Goal: Browse casually

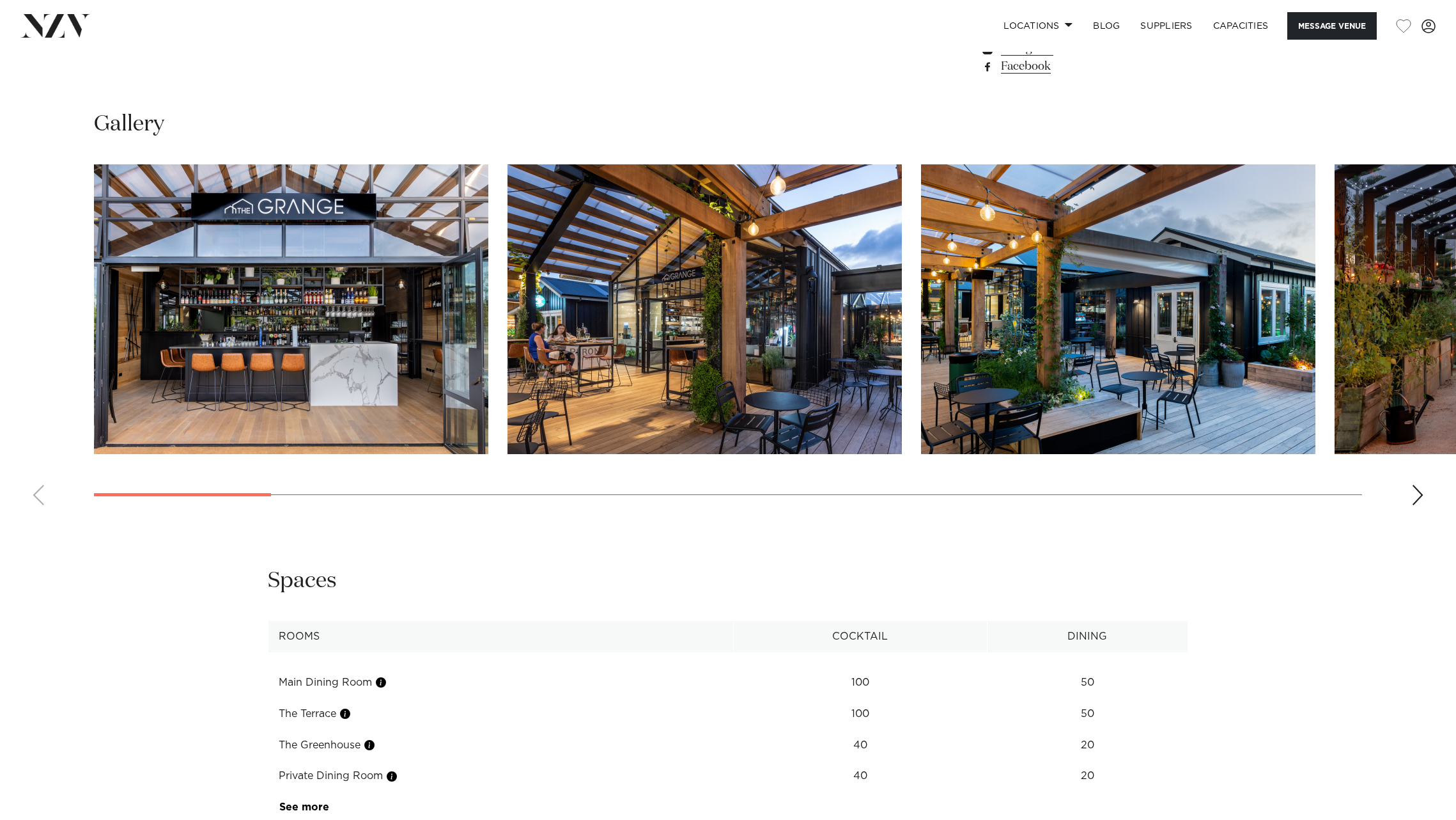
scroll to position [1337, 0]
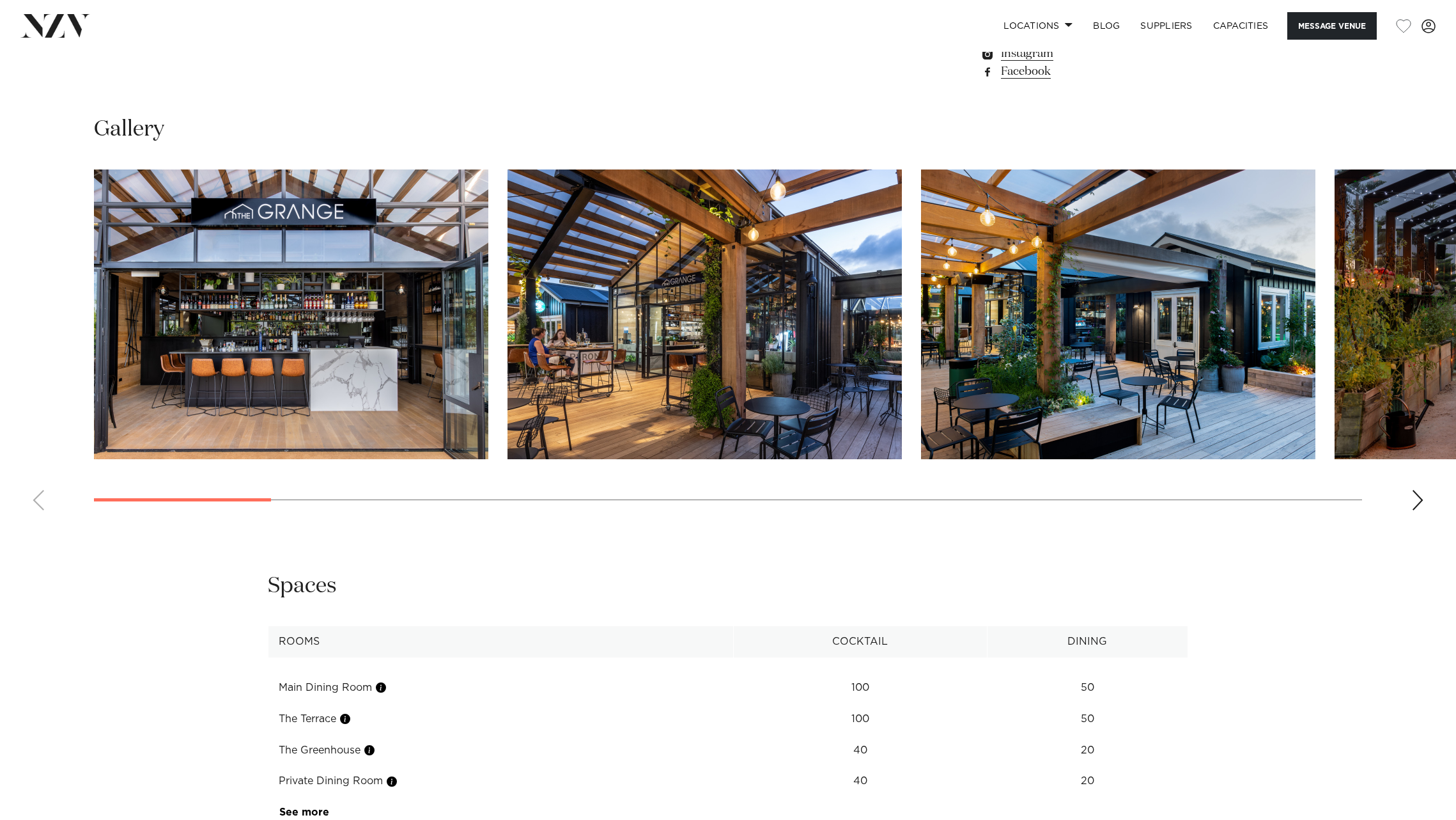
click at [1418, 490] on div "Next slide" at bounding box center [1418, 500] width 13 height 21
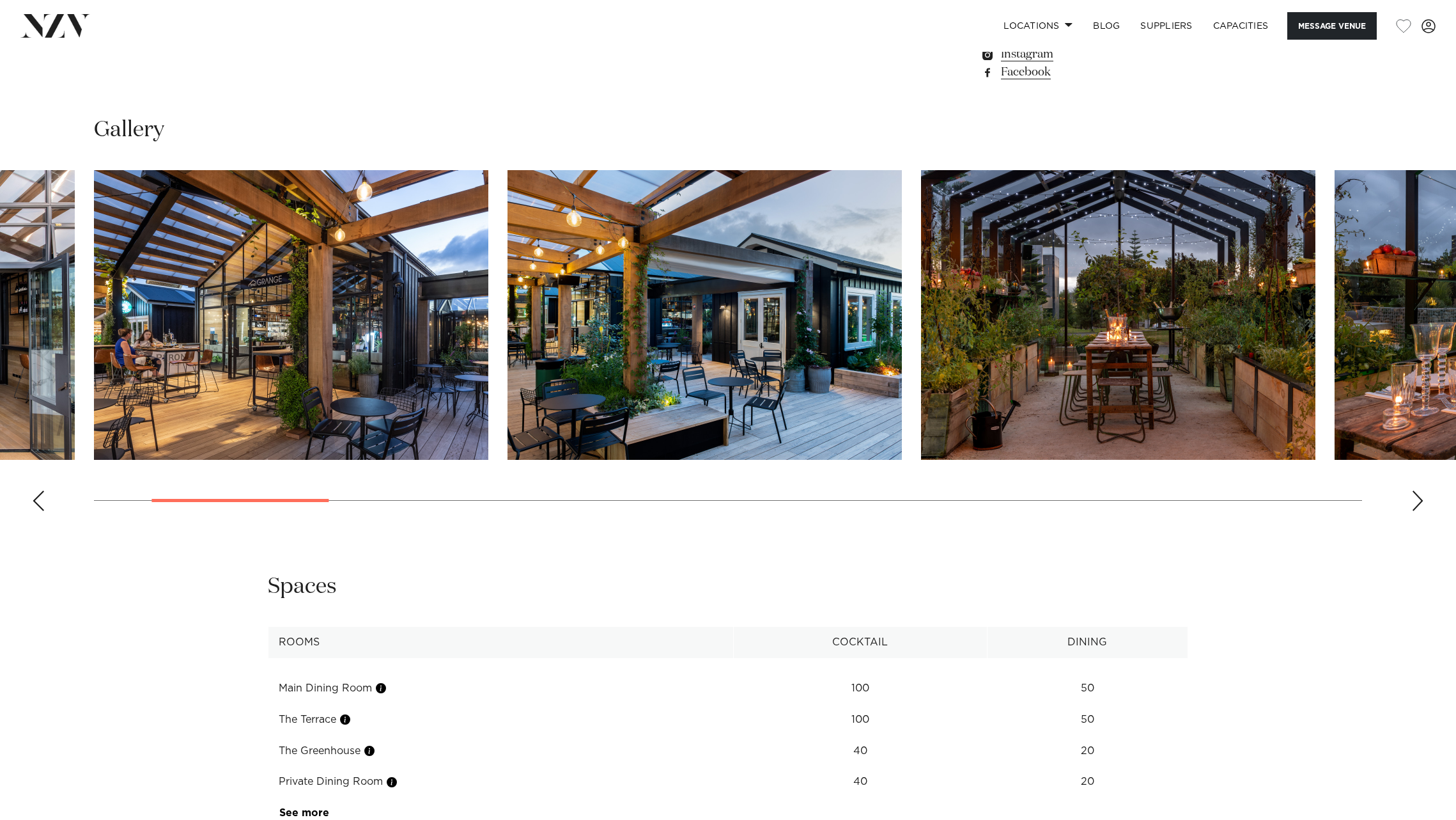
click at [1418, 490] on div "Next slide" at bounding box center [1418, 500] width 13 height 21
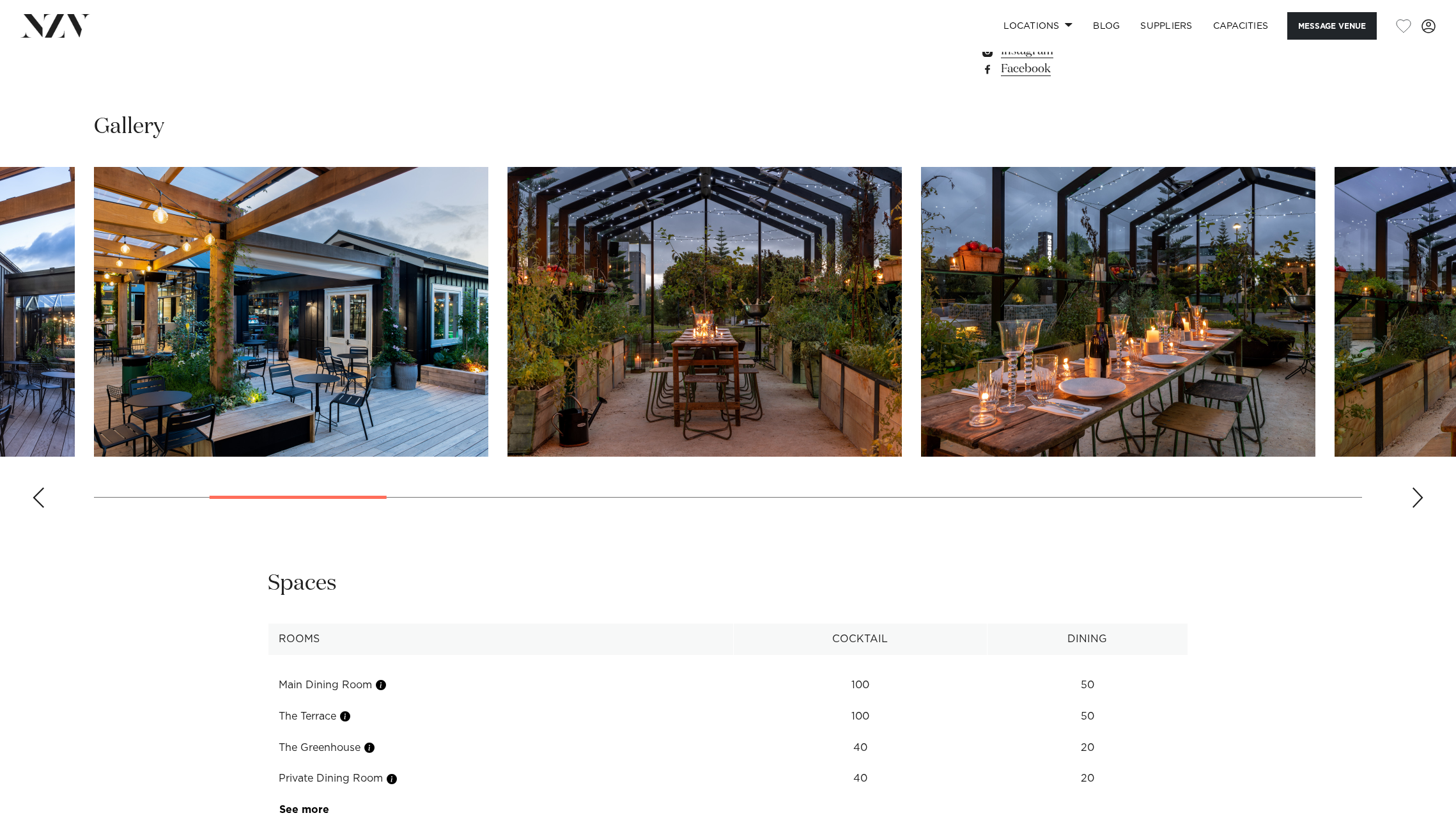
click at [1418, 487] on div "Next slide" at bounding box center [1418, 498] width 13 height 21
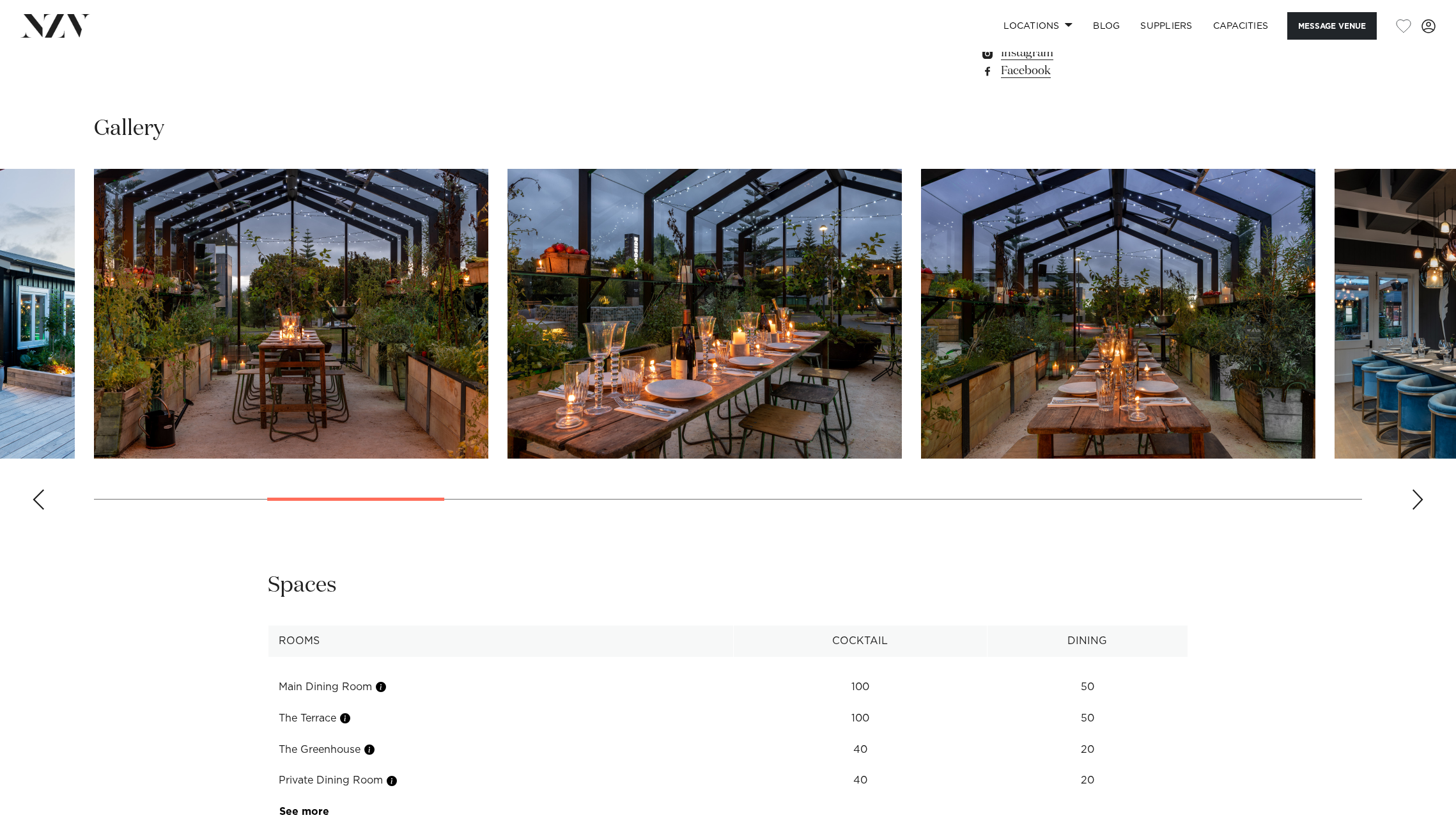
click at [1418, 489] on div "Next slide" at bounding box center [1418, 499] width 13 height 21
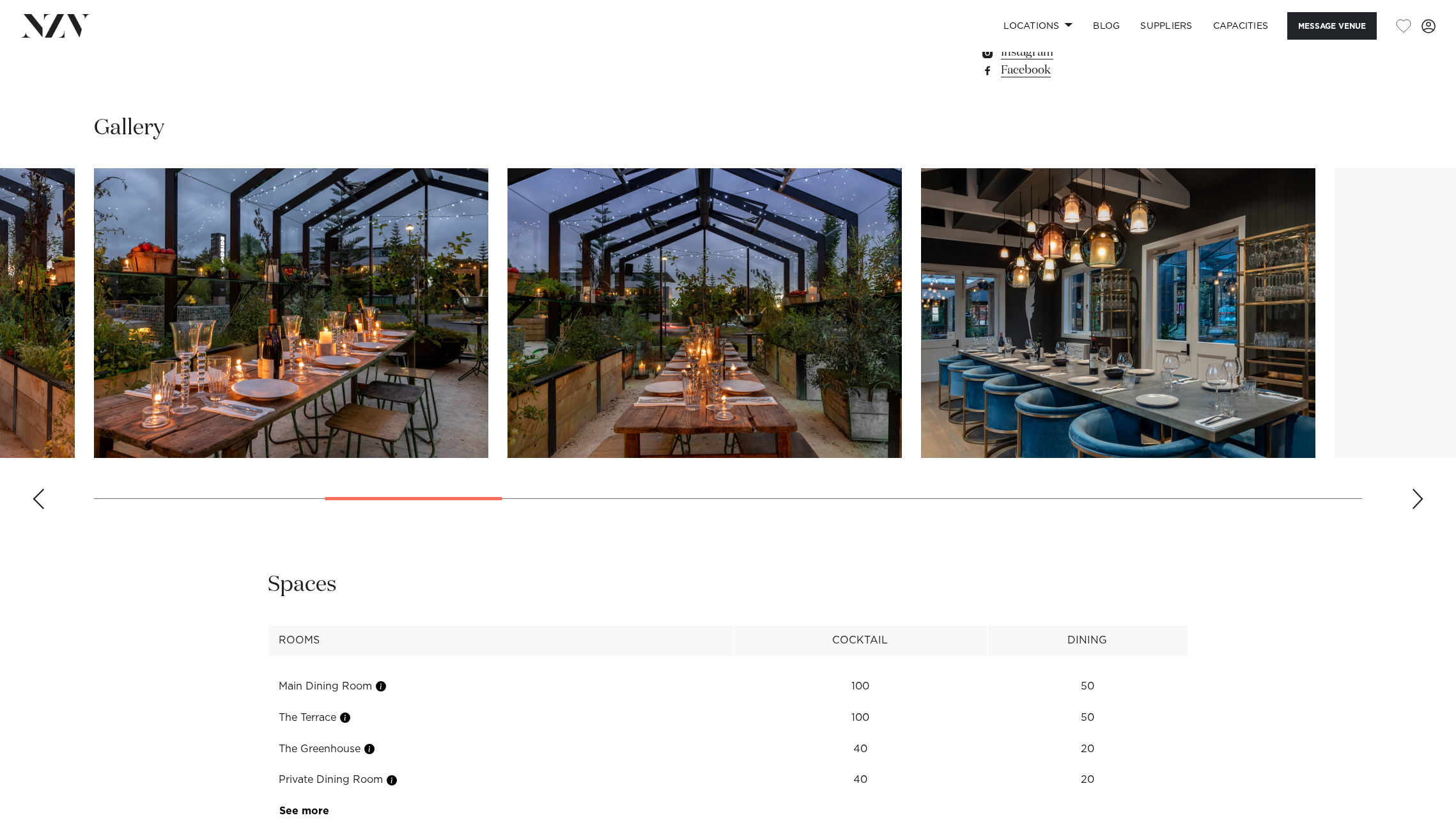
scroll to position [1336, 0]
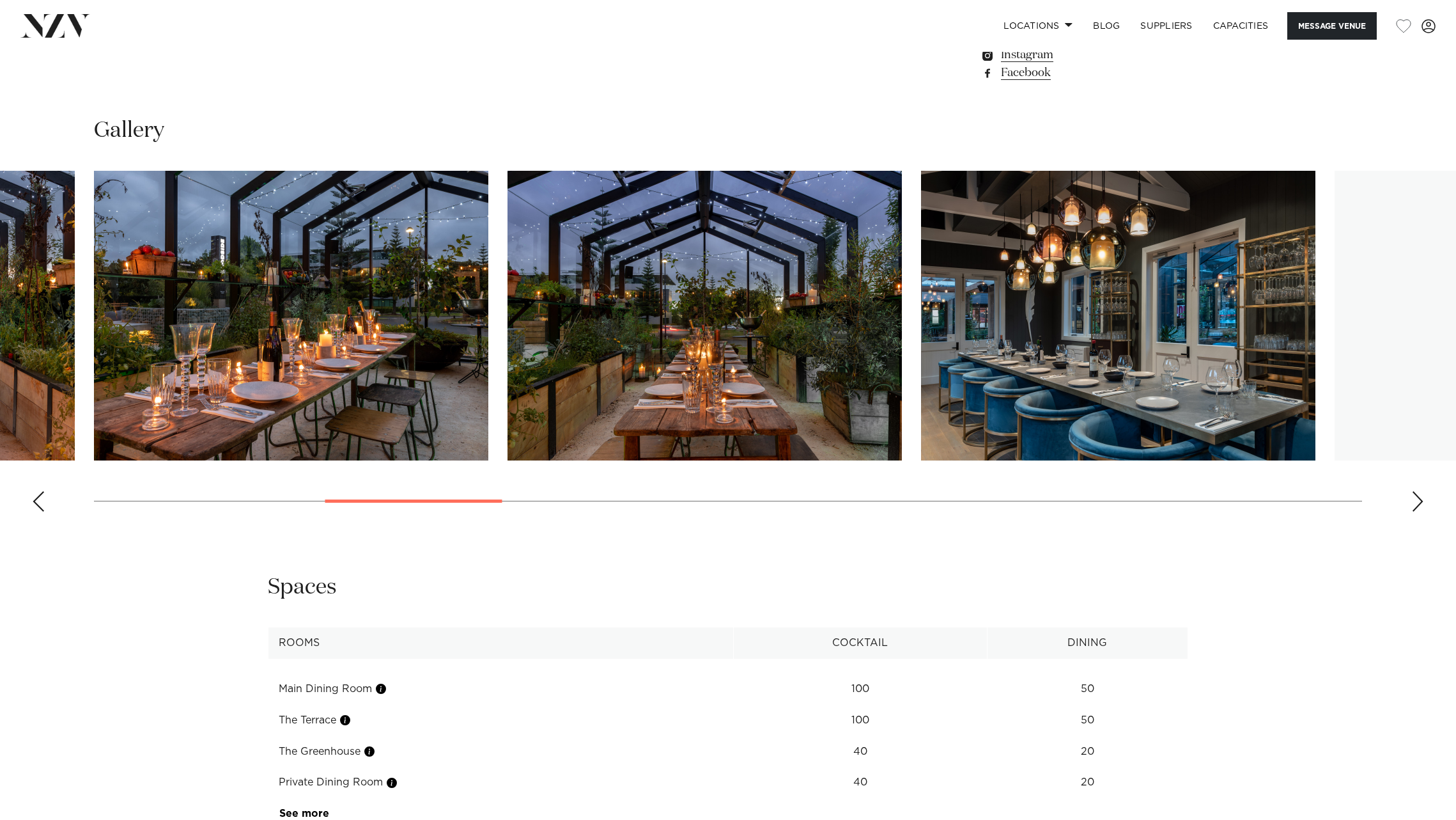
click at [1418, 491] on div "Next slide" at bounding box center [1418, 501] width 13 height 21
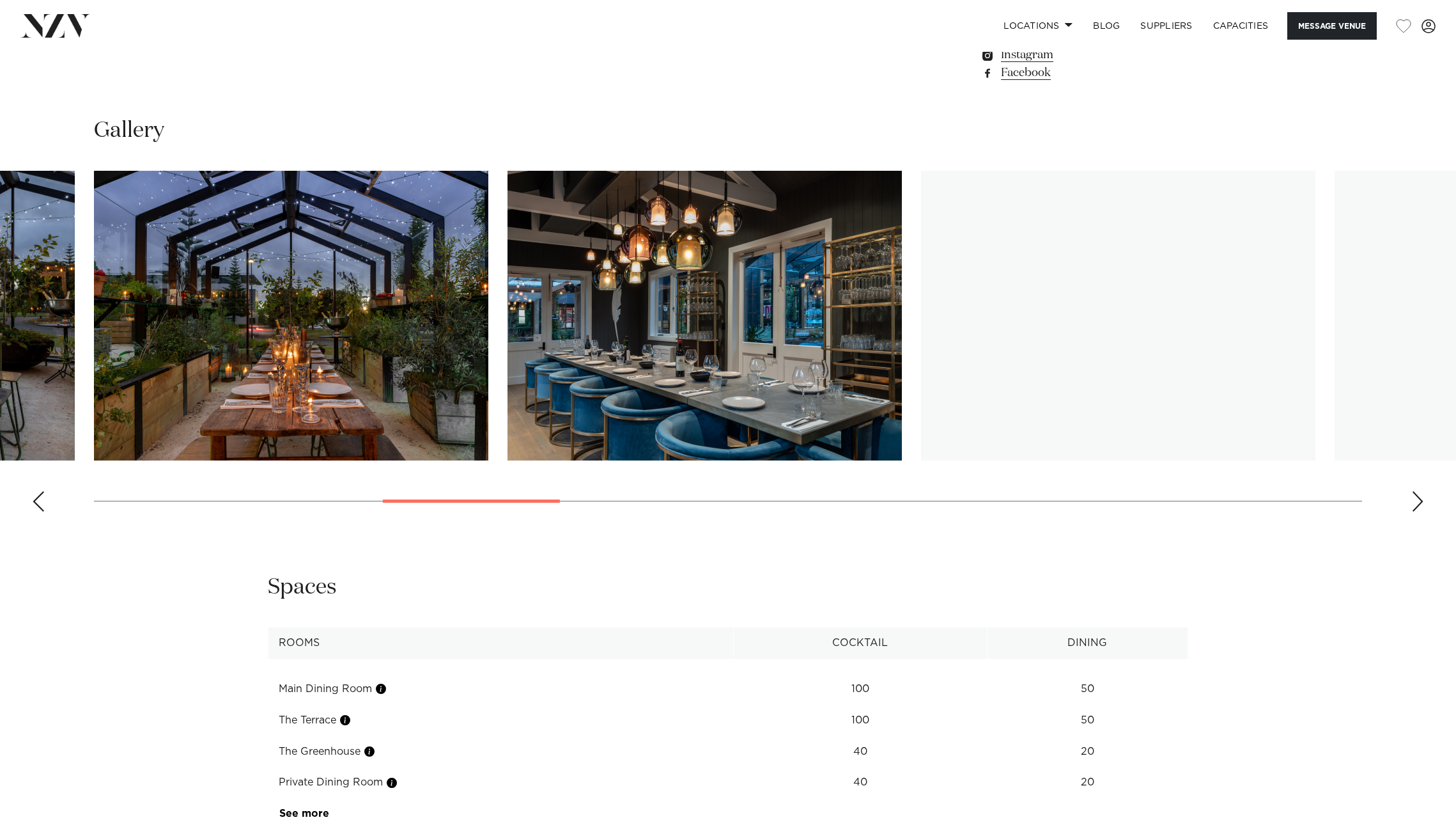
click at [1418, 491] on div "Next slide" at bounding box center [1418, 501] width 13 height 21
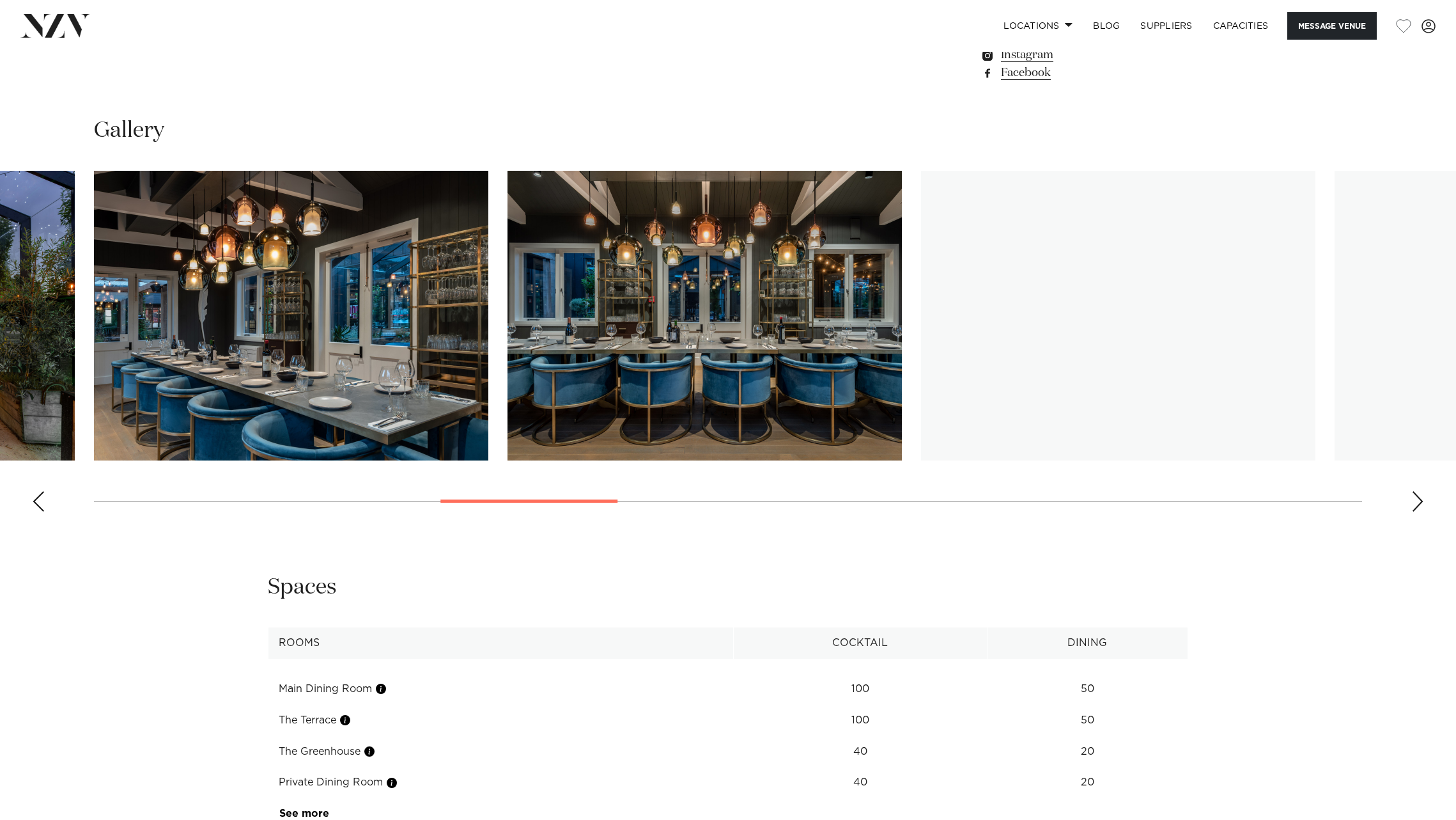
scroll to position [1334, 0]
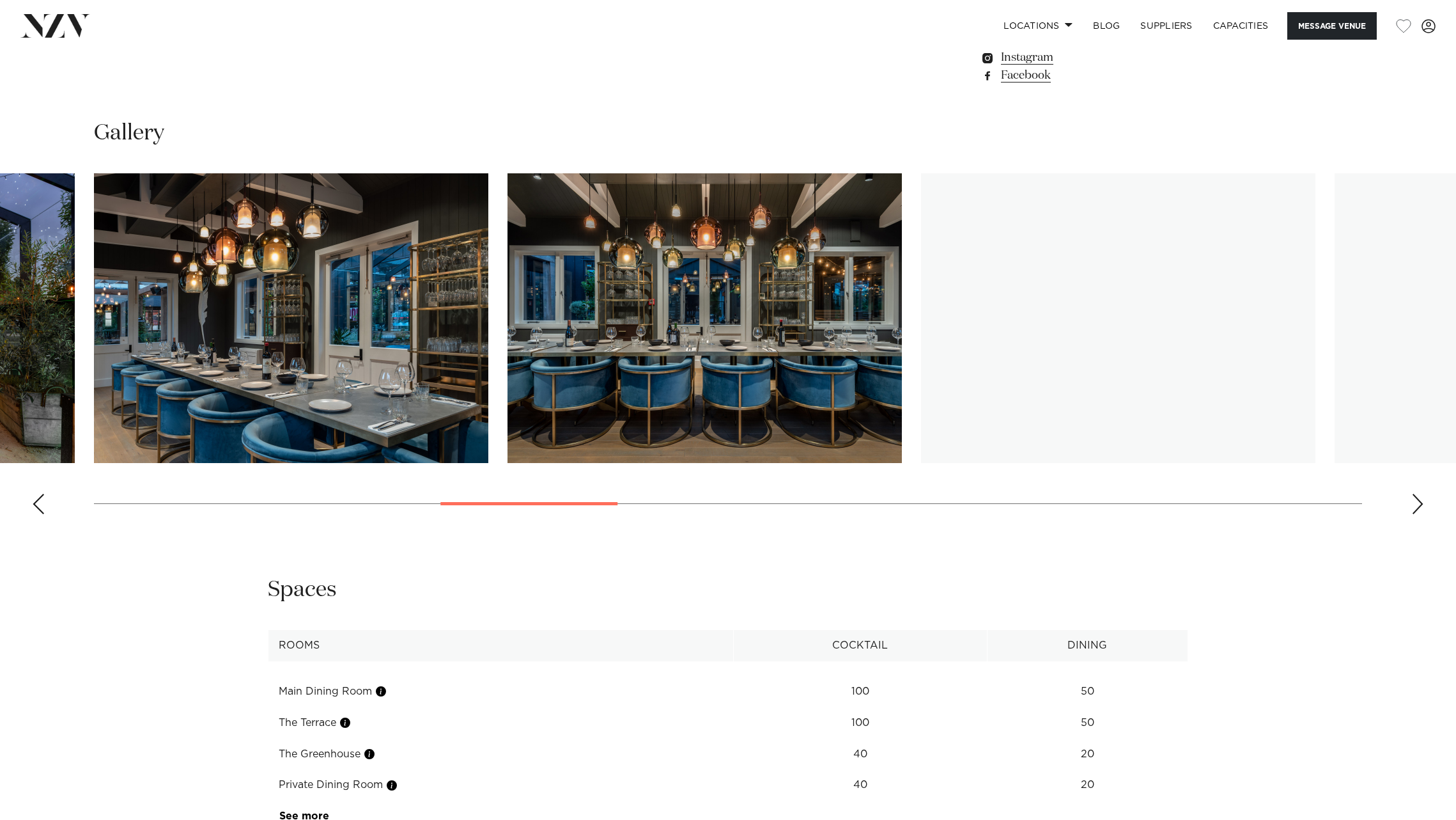
click at [1418, 493] on div "Next slide" at bounding box center [1418, 504] width 13 height 21
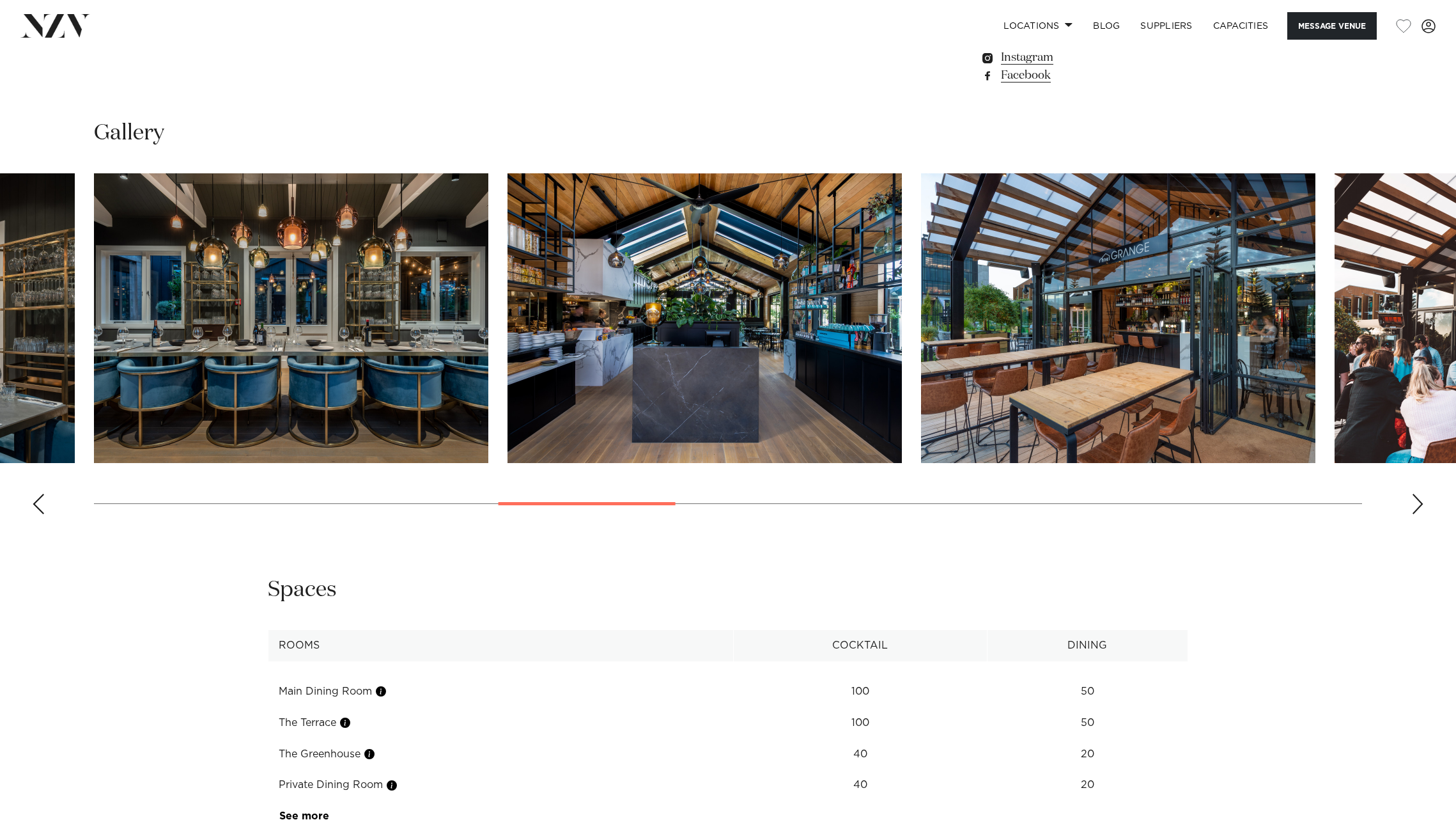
click at [1418, 493] on div "Next slide" at bounding box center [1418, 504] width 13 height 21
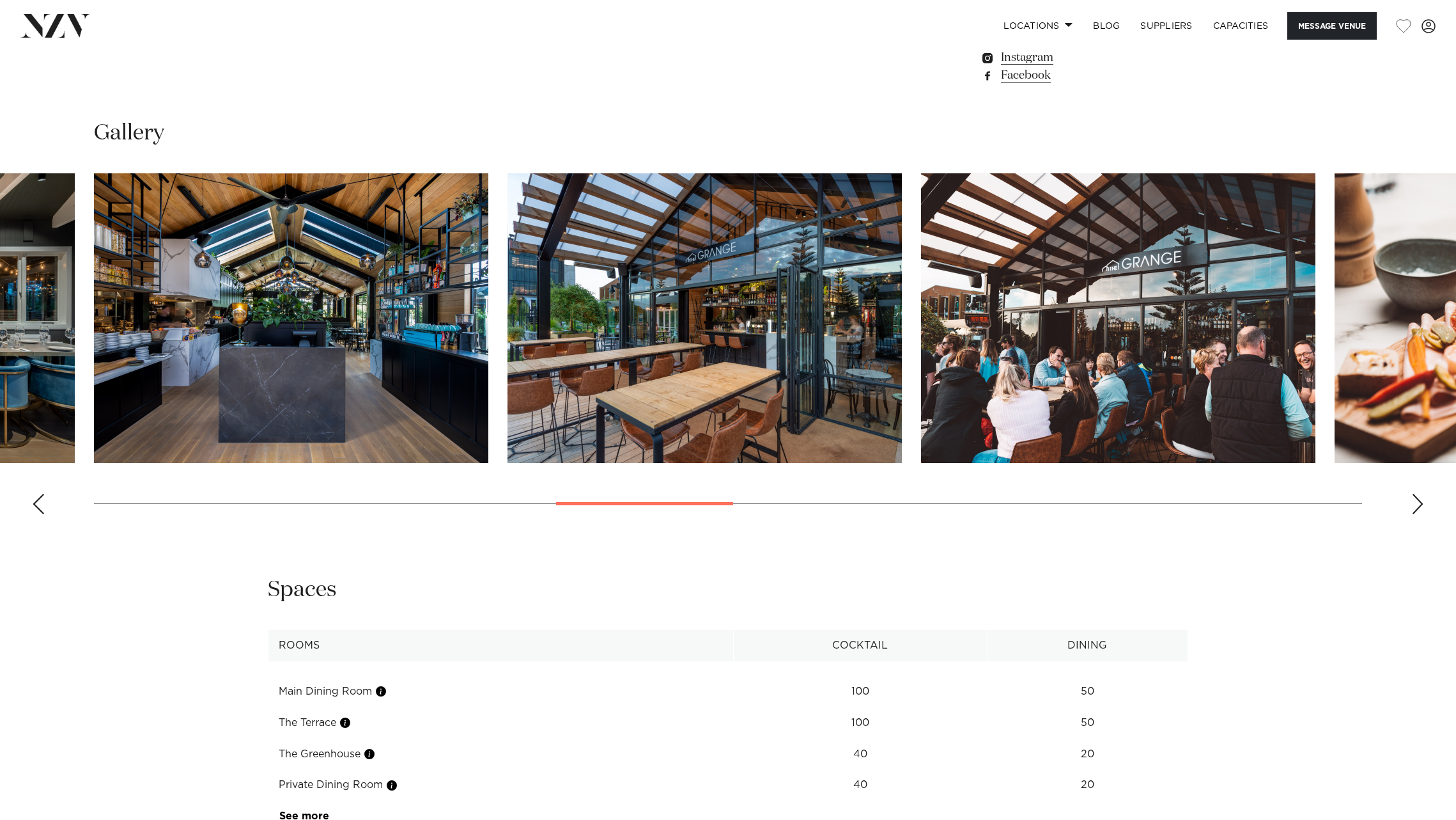
click at [1415, 493] on div "Next slide" at bounding box center [1418, 504] width 13 height 21
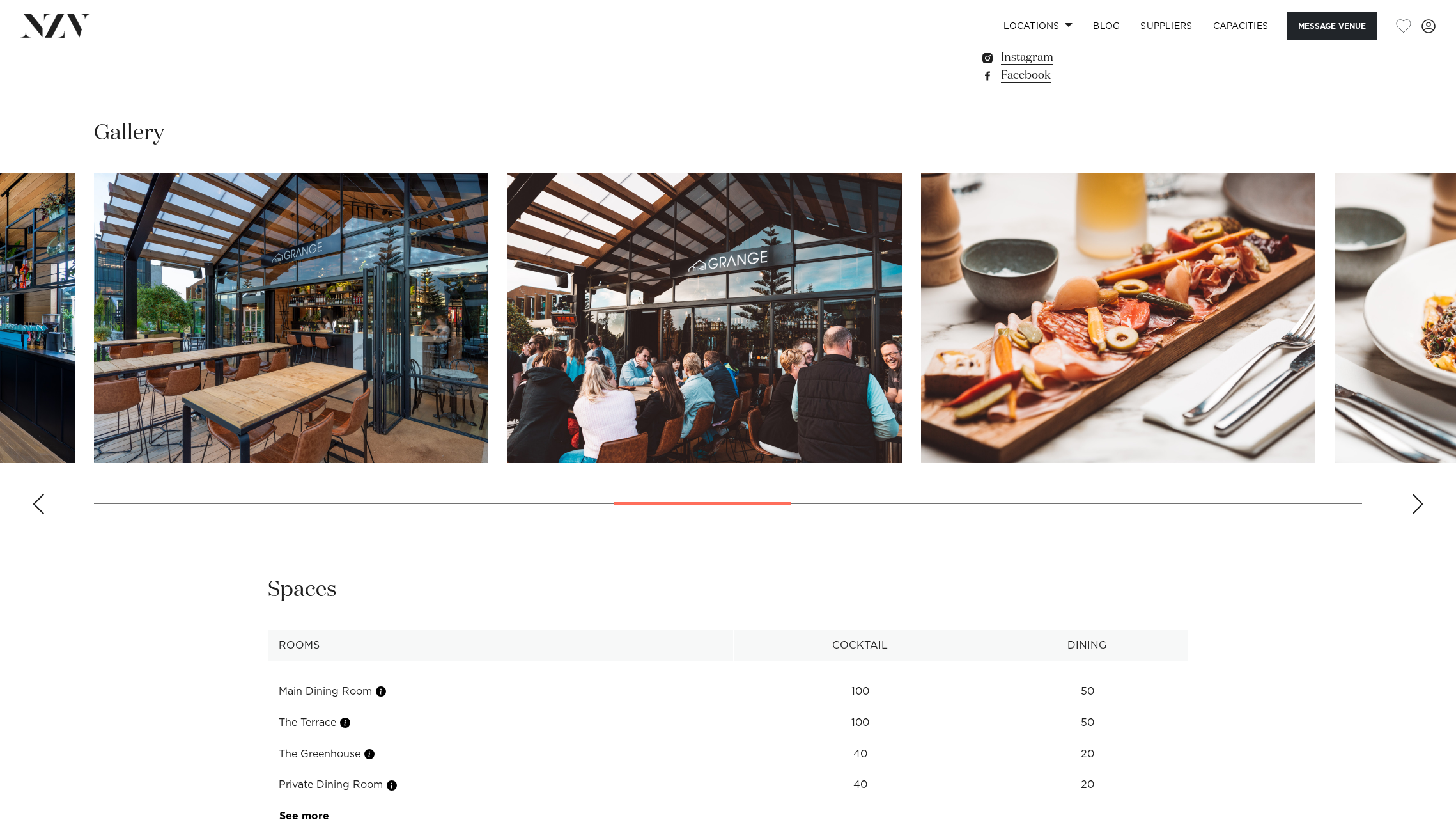
click at [1415, 493] on div "Next slide" at bounding box center [1418, 504] width 13 height 21
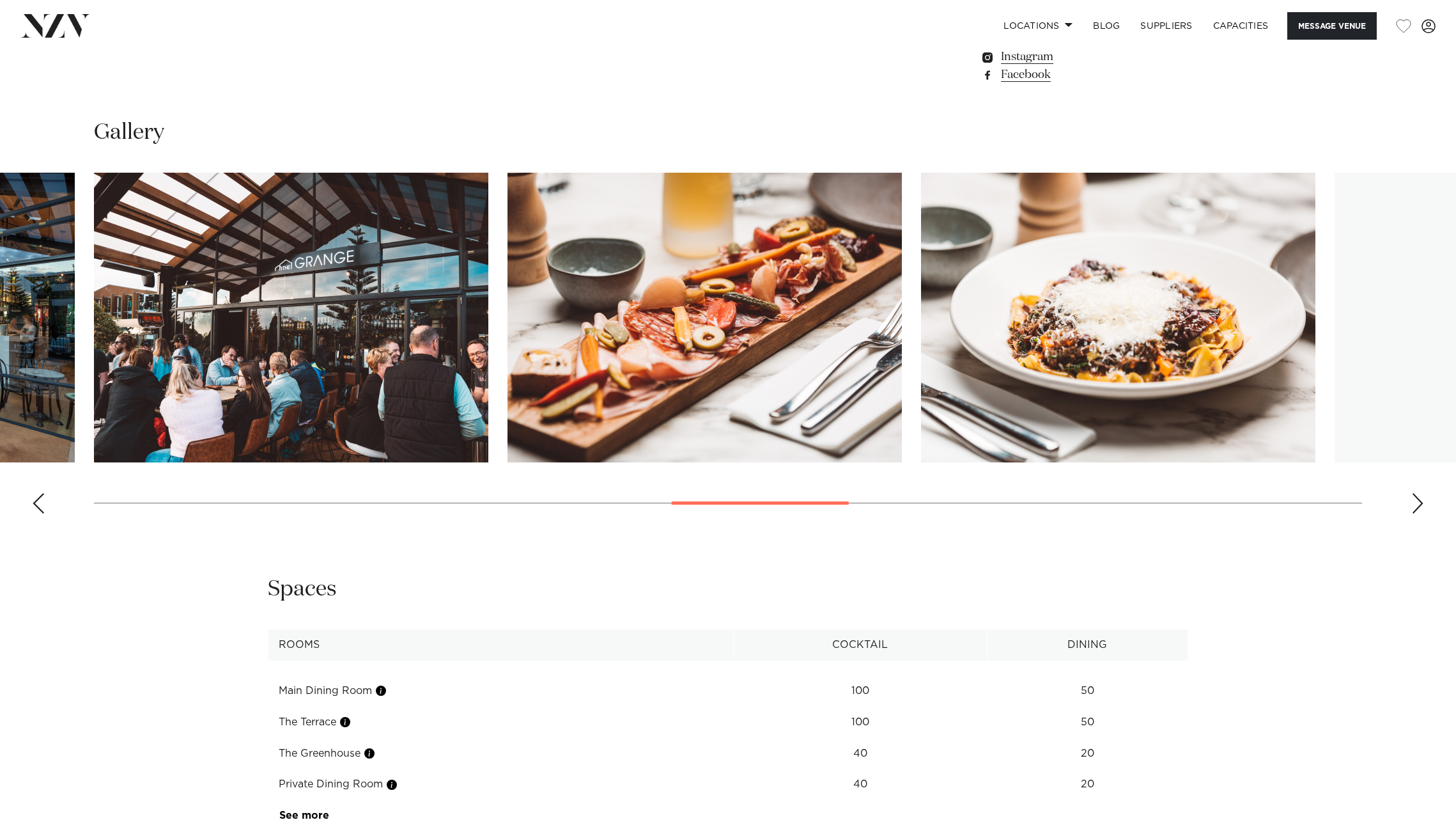
click at [1415, 493] on div "Next slide" at bounding box center [1418, 503] width 13 height 21
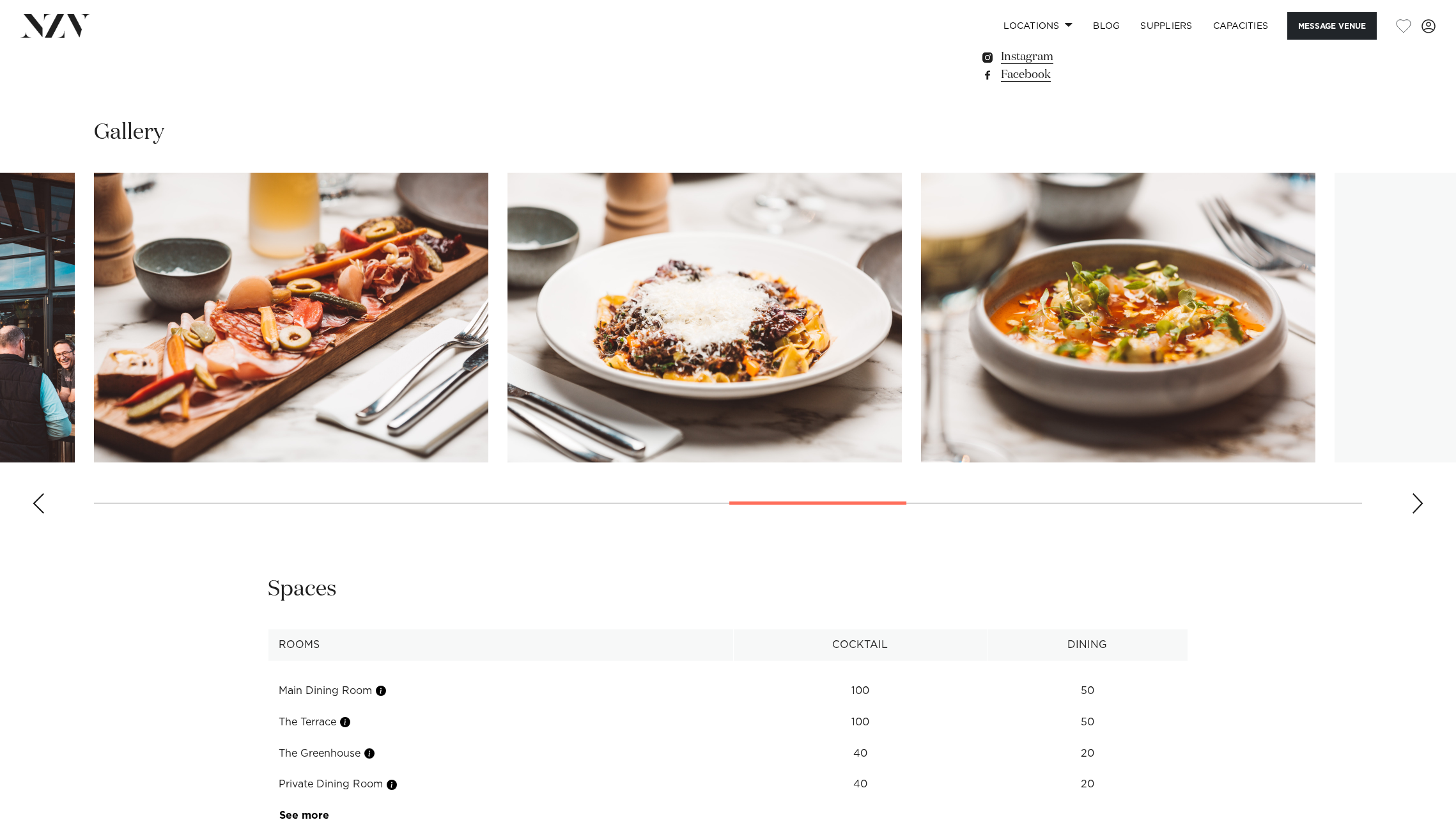
click at [1415, 493] on div "Next slide" at bounding box center [1418, 503] width 13 height 21
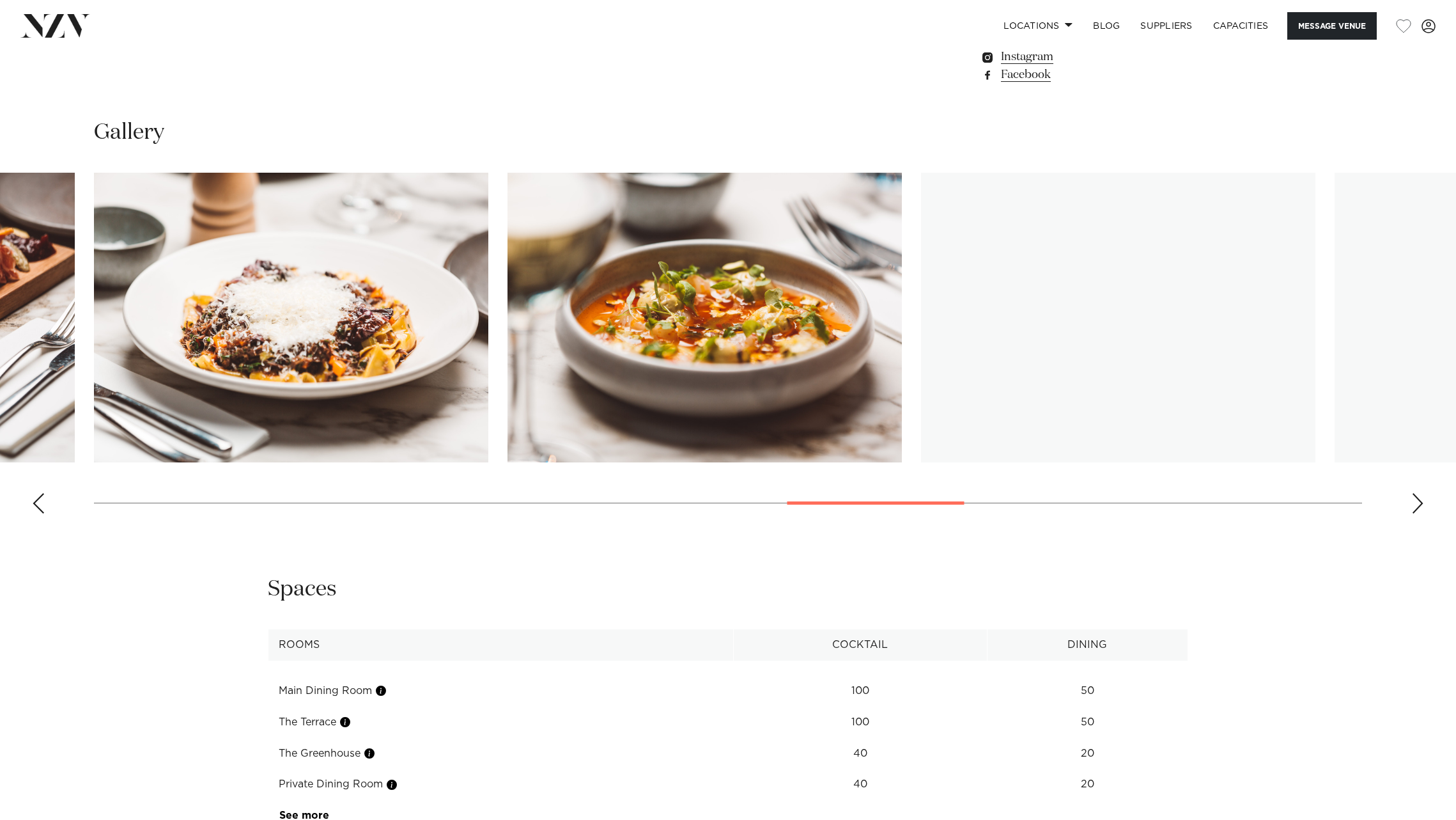
click at [1415, 493] on div "Next slide" at bounding box center [1418, 503] width 13 height 21
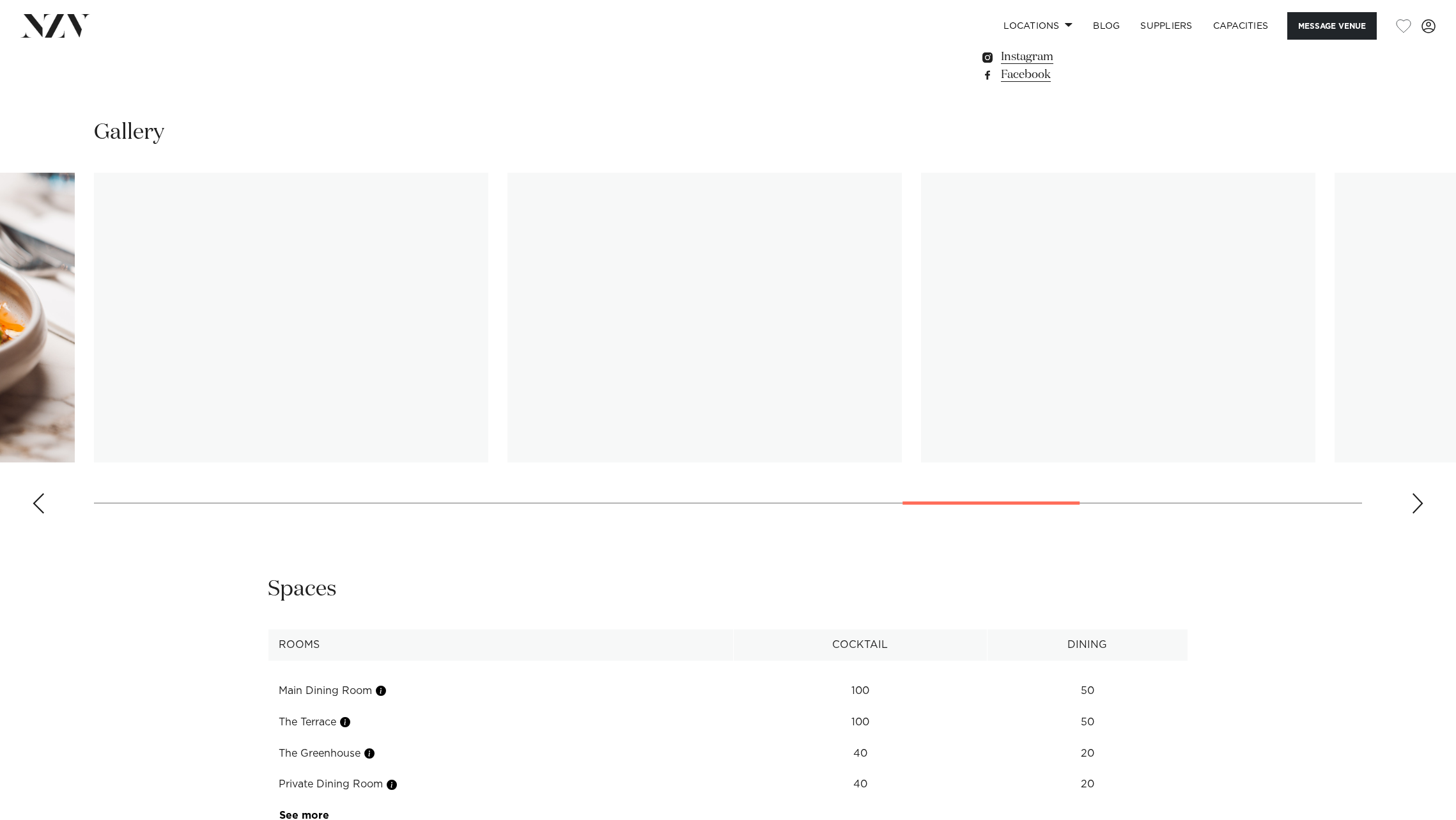
click at [1415, 493] on div "Next slide" at bounding box center [1418, 503] width 13 height 21
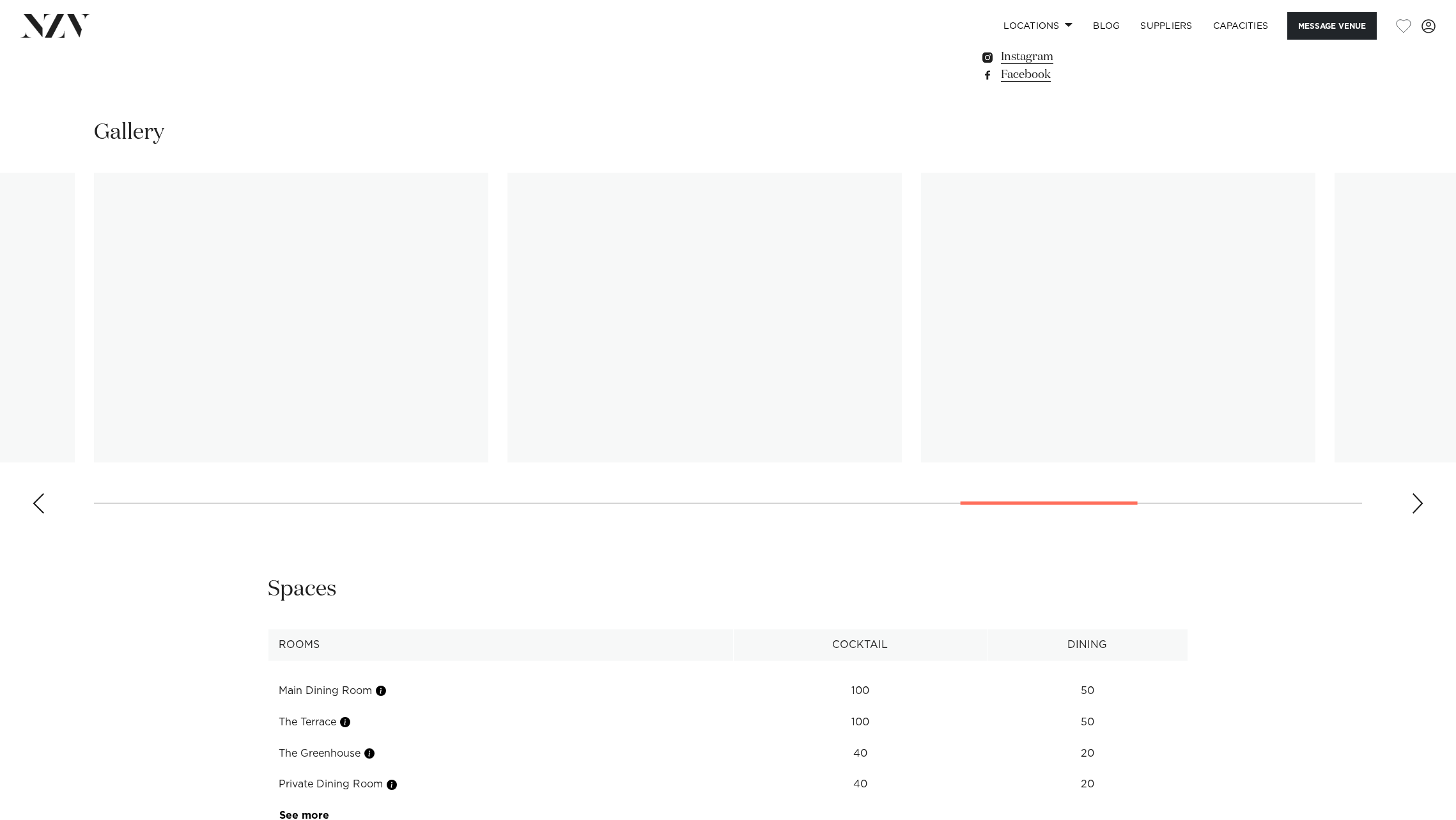
click at [1416, 493] on div "Next slide" at bounding box center [1418, 503] width 13 height 21
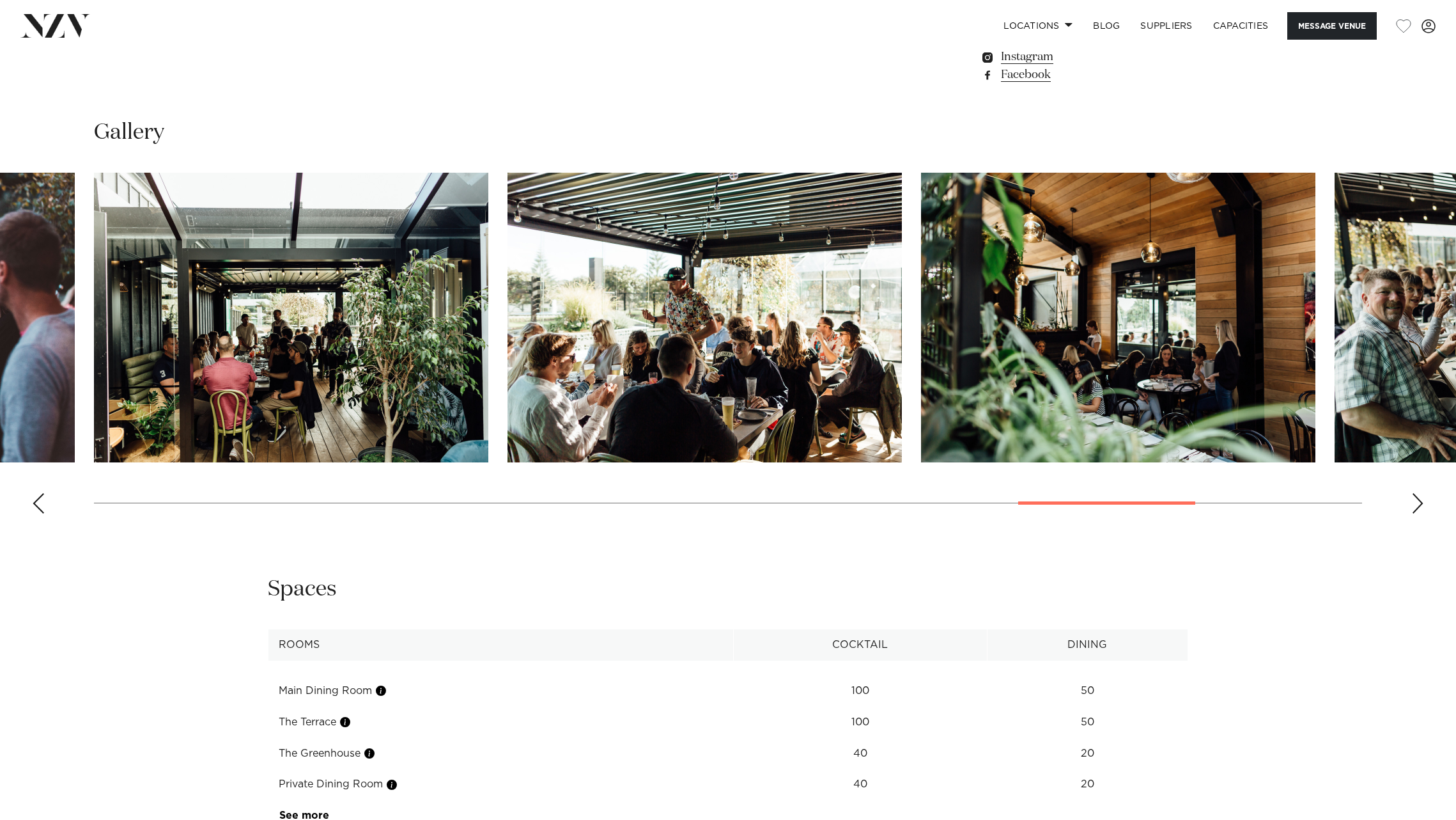
click at [1418, 493] on div "Next slide" at bounding box center [1418, 503] width 13 height 21
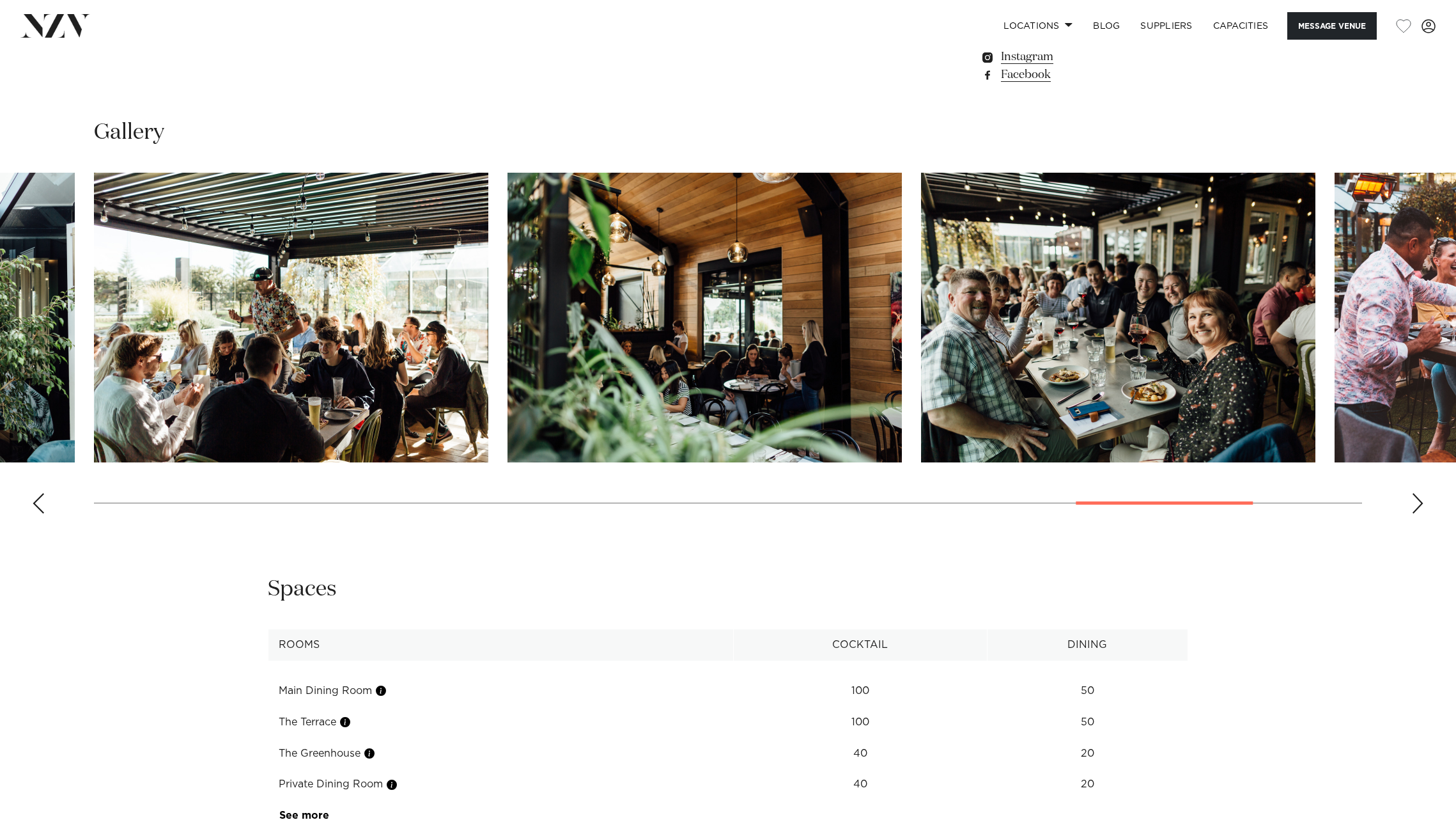
click at [1418, 493] on div "Next slide" at bounding box center [1418, 503] width 13 height 21
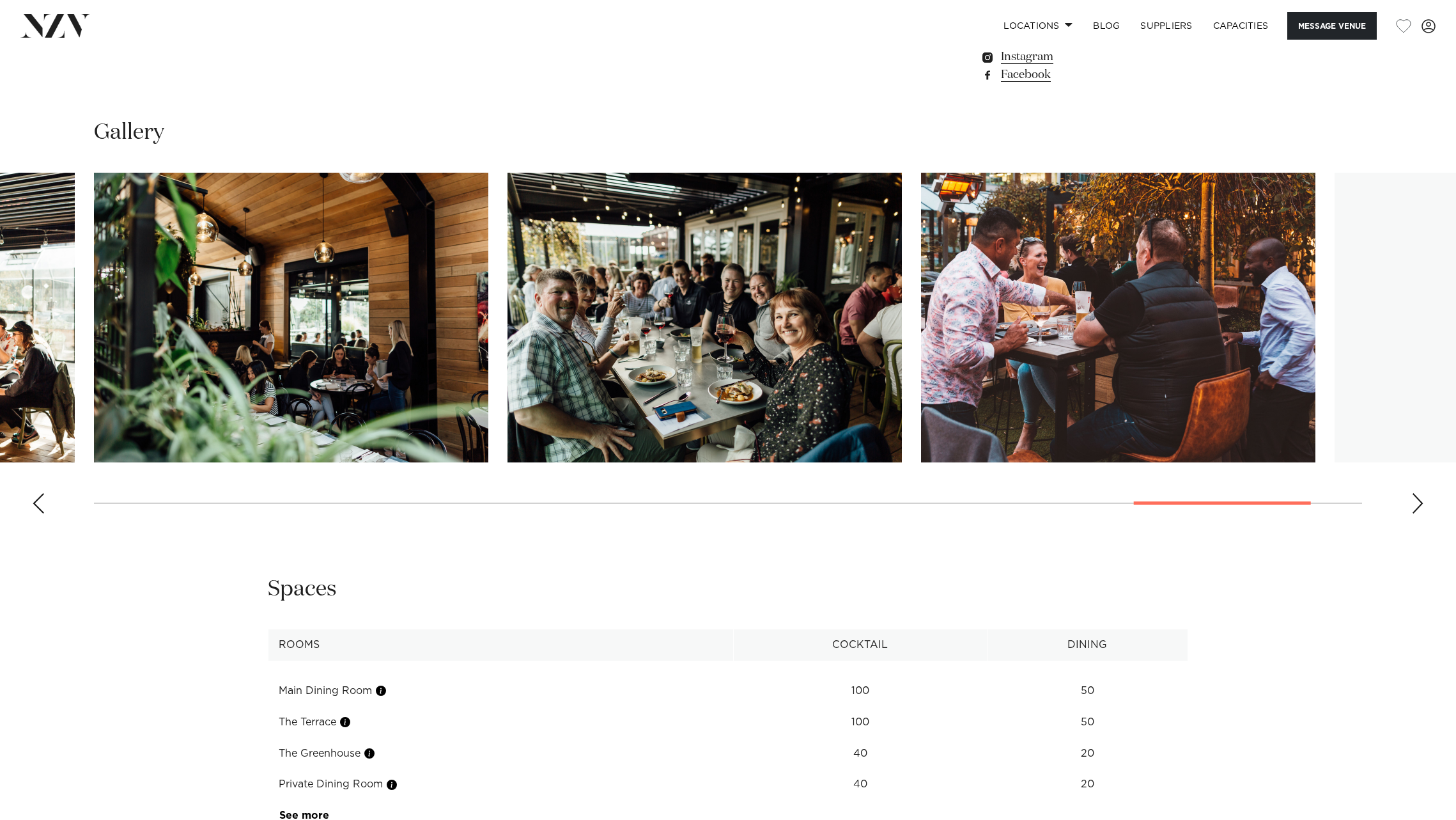
click at [1418, 493] on div "Next slide" at bounding box center [1418, 503] width 13 height 21
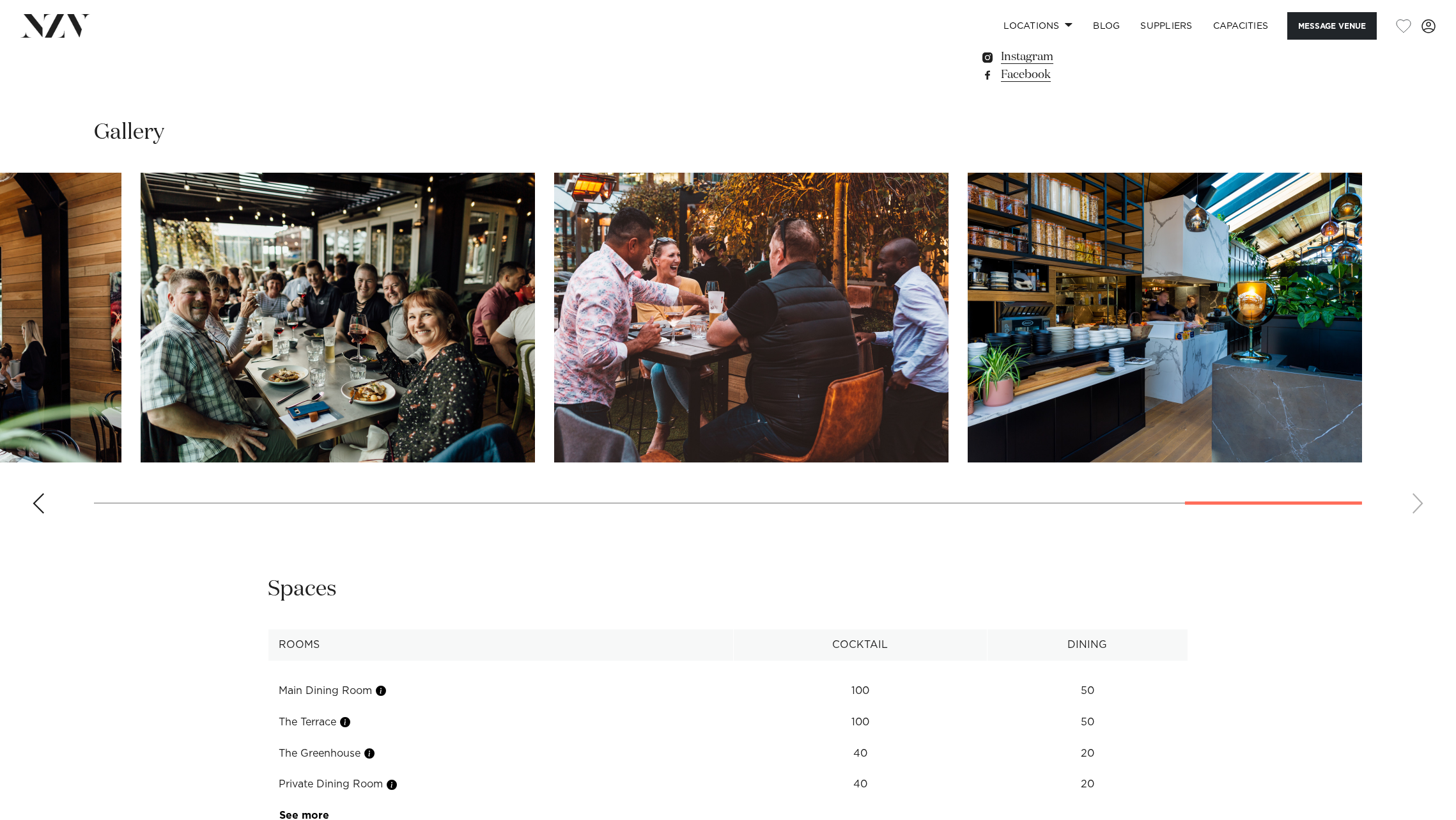
click at [1418, 464] on swiper-container at bounding box center [728, 348] width 1456 height 351
